Goal: Task Accomplishment & Management: Use online tool/utility

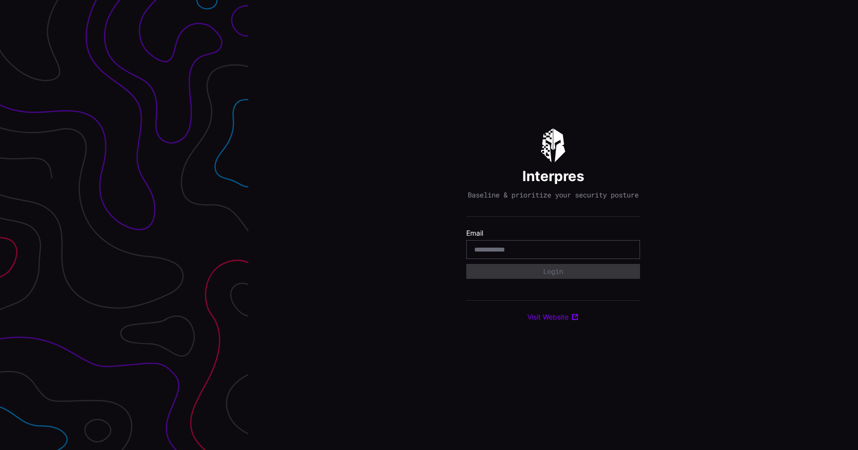
type input "**********"
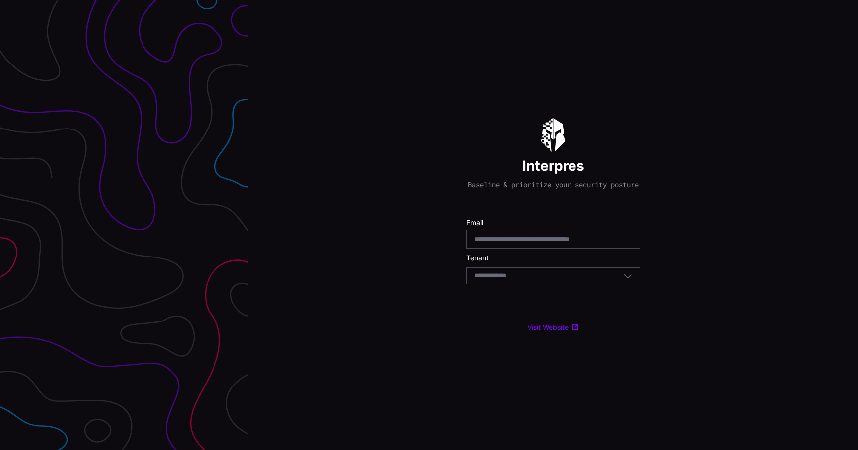
click at [552, 290] on form "**********" at bounding box center [553, 253] width 174 height 71
click at [548, 280] on div "Select Tenant" at bounding box center [548, 275] width 149 height 9
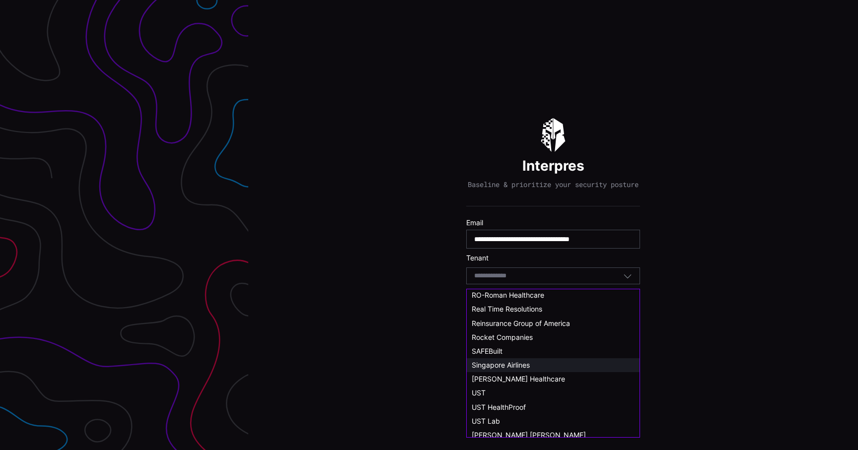
scroll to position [547, 0]
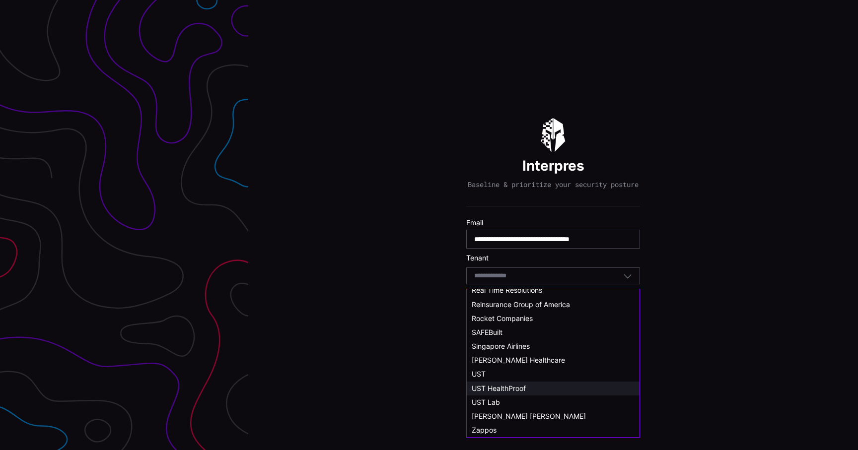
click at [522, 389] on span "UST HealthProof" at bounding box center [498, 388] width 54 height 8
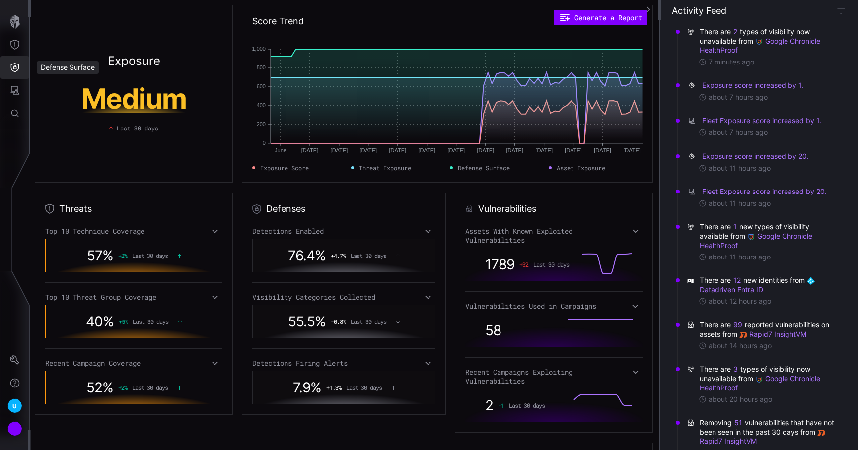
click at [16, 69] on icon "Defense Surface" at bounding box center [15, 67] width 8 height 9
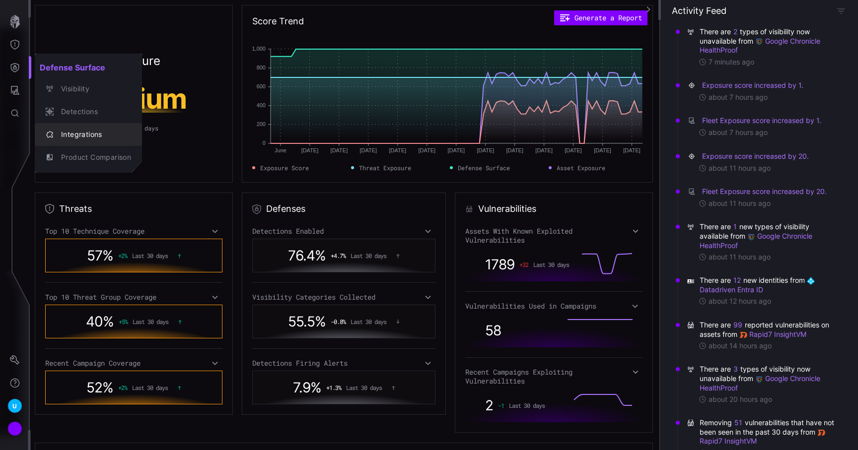
click at [98, 144] on button "Integrations" at bounding box center [88, 134] width 107 height 23
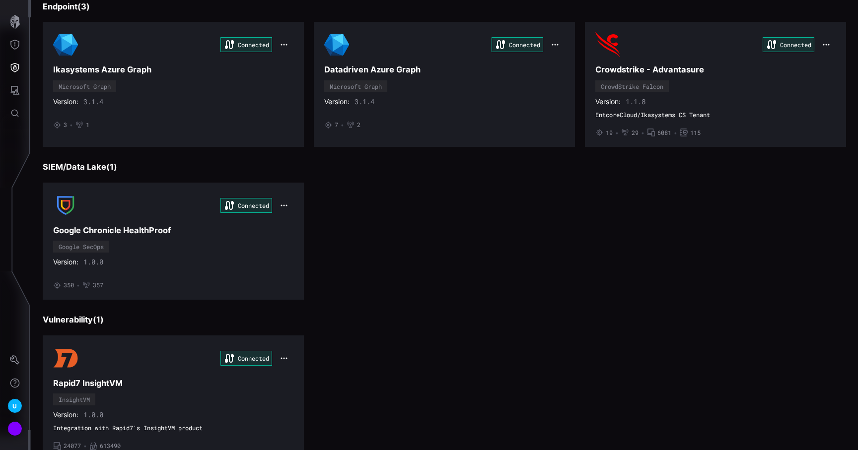
scroll to position [234, 0]
click at [14, 429] on div "Account" at bounding box center [14, 428] width 15 height 15
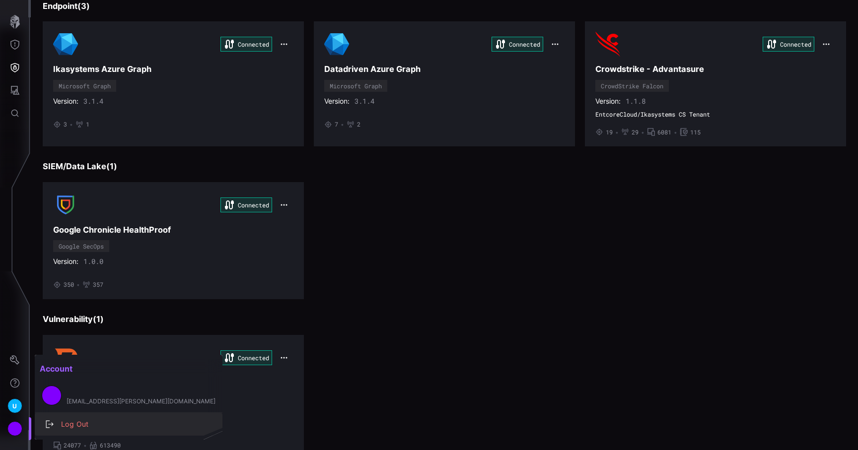
click at [58, 421] on div "Log Out" at bounding box center [133, 424] width 155 height 12
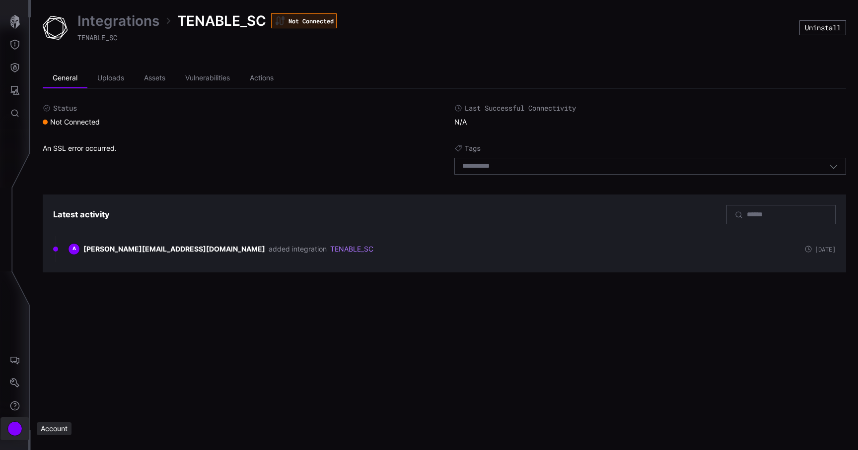
click at [10, 436] on button "Account" at bounding box center [14, 428] width 29 height 23
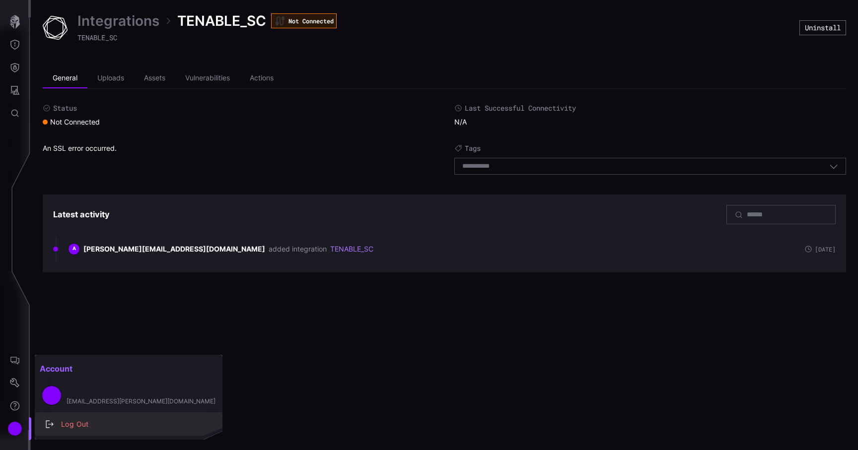
click at [71, 422] on div "Log Out" at bounding box center [133, 424] width 155 height 12
